Goal: Answer question/provide support: Answer question/provide support

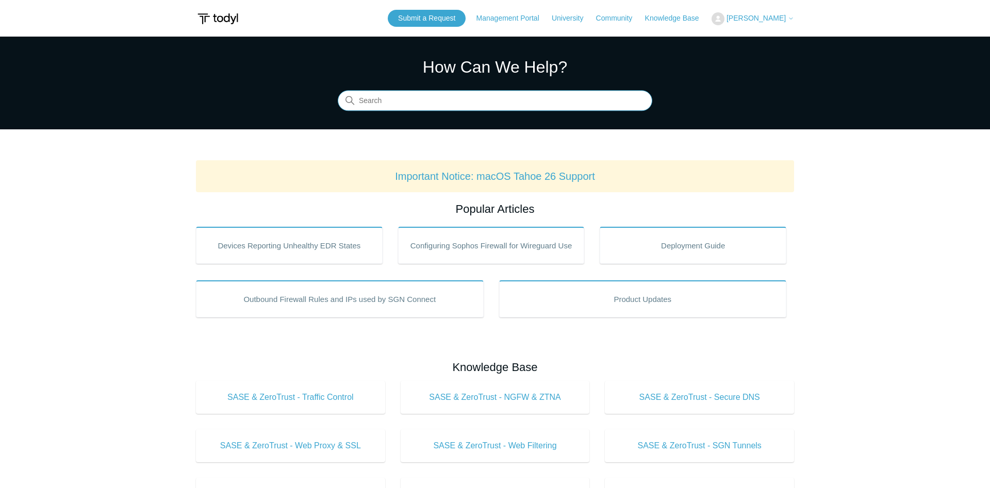
click at [409, 99] on input "Search" at bounding box center [495, 101] width 314 height 21
type input "a"
click at [731, 14] on button "[PERSON_NAME]" at bounding box center [752, 18] width 82 height 13
click at [773, 45] on link "My Support Requests" at bounding box center [762, 40] width 101 height 18
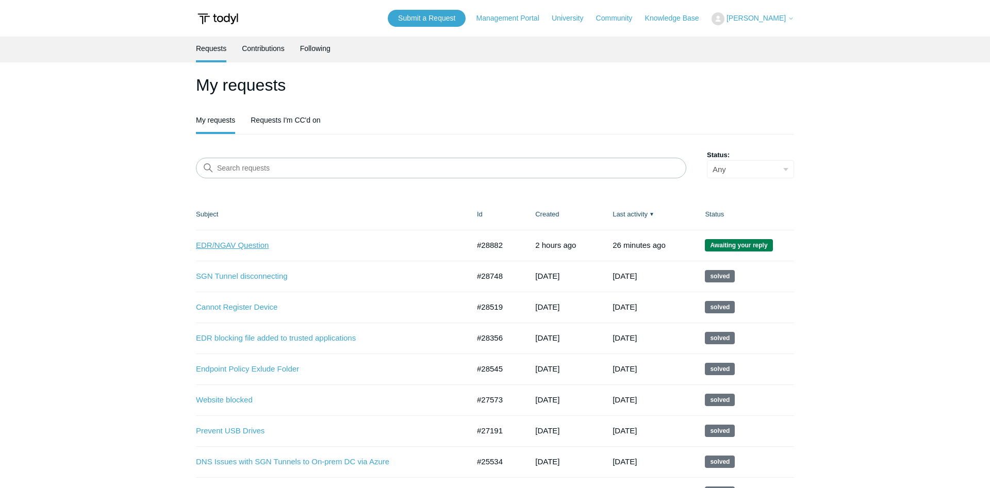
click at [262, 248] on link "EDR/NGAV Question" at bounding box center [325, 246] width 258 height 12
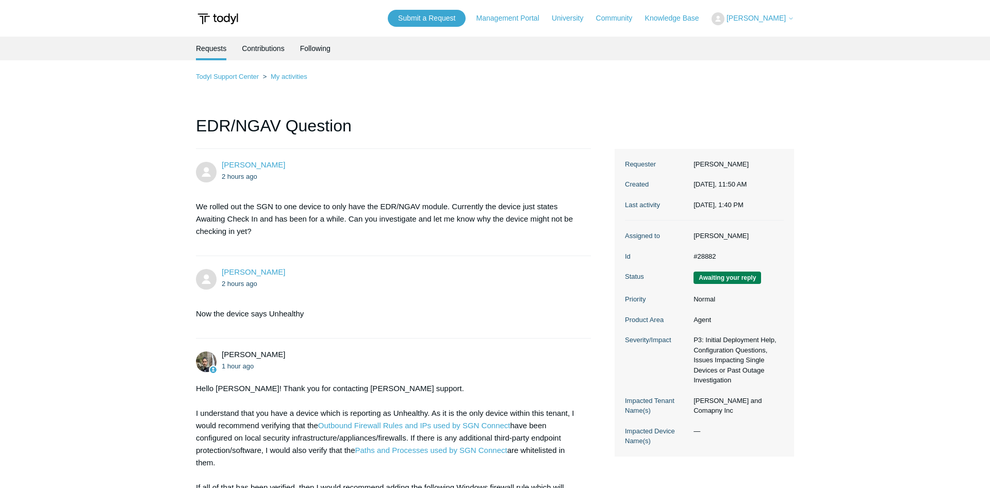
scroll to position [591, 0]
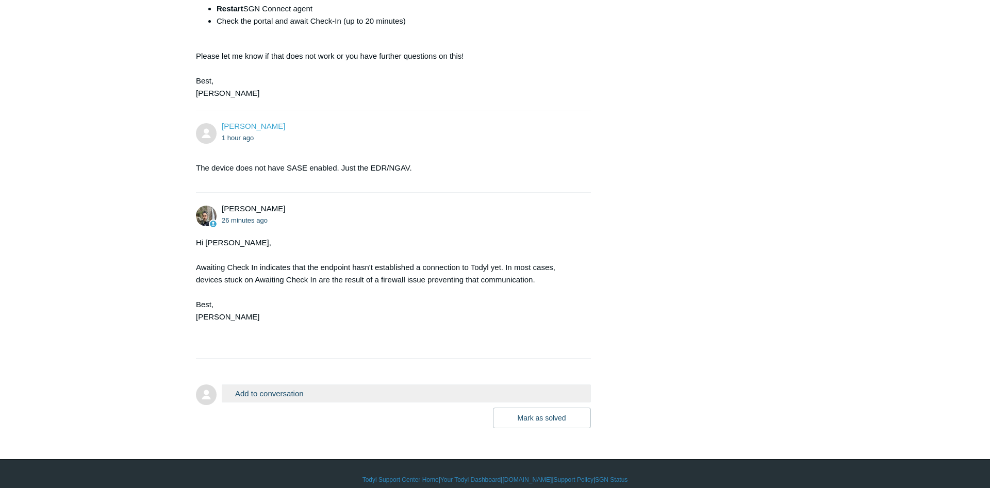
click at [274, 385] on button "Add to conversation" at bounding box center [406, 394] width 369 height 18
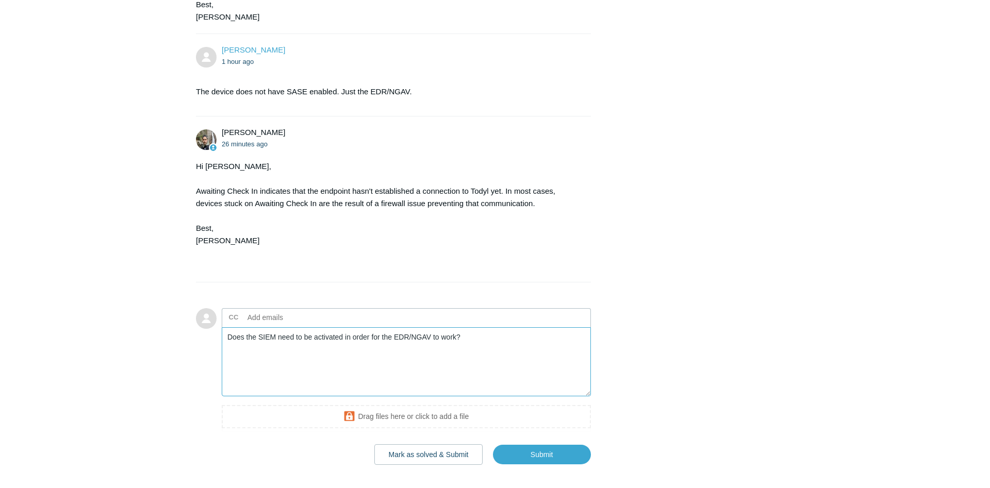
scroll to position [702, 0]
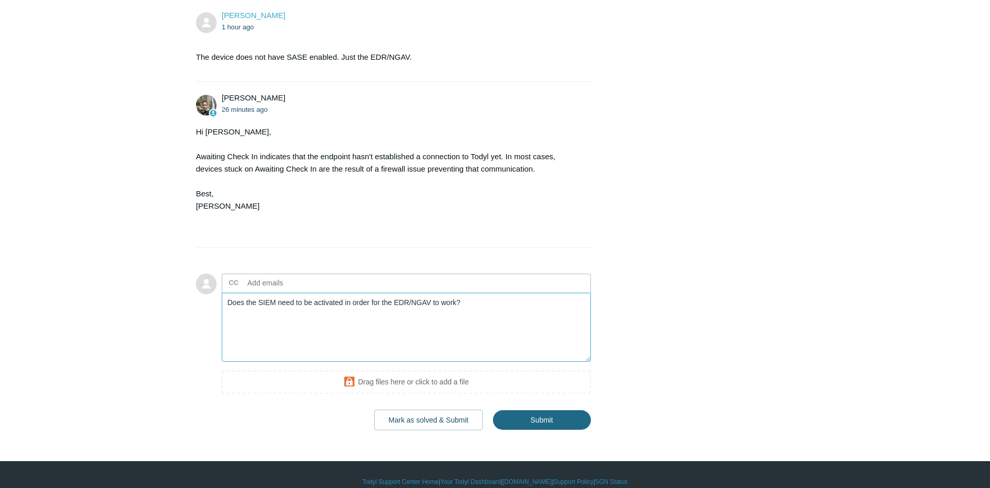
type textarea "Does the SIEM need to be activated in order for the EDR/NGAV to work?"
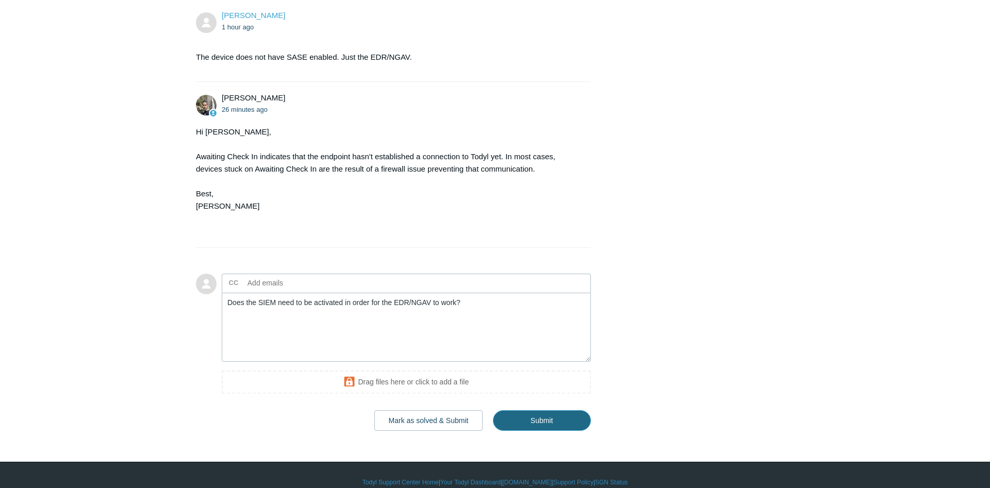
click at [568, 410] on input "Submit" at bounding box center [542, 420] width 98 height 21
